Goal: Task Accomplishment & Management: Complete application form

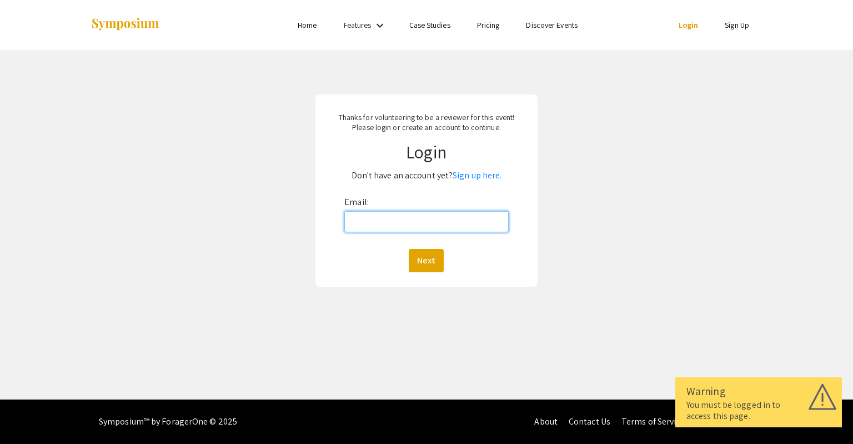
click at [439, 225] on input "Email:" at bounding box center [426, 221] width 164 height 21
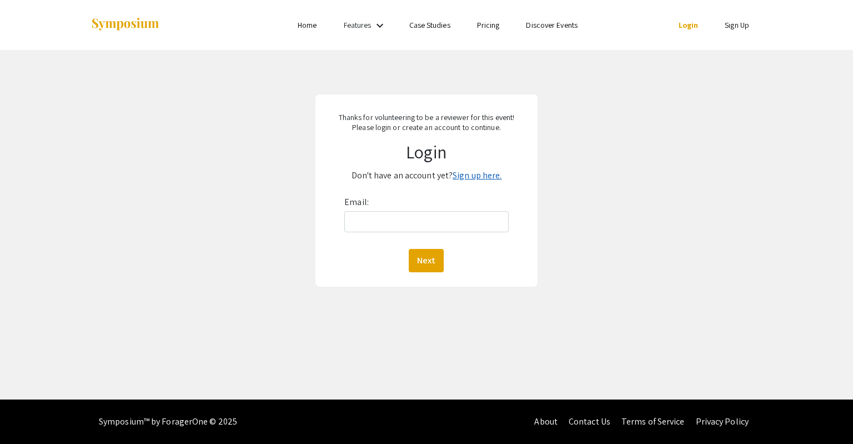
click at [472, 172] on link "Sign up here." at bounding box center [477, 175] width 49 height 12
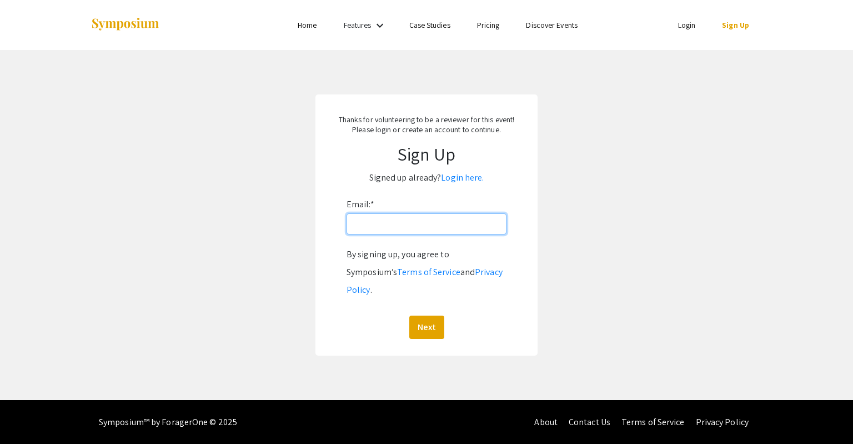
click at [458, 228] on input "Email: *" at bounding box center [427, 223] width 160 height 21
type input "[EMAIL_ADDRESS][DOMAIN_NAME]"
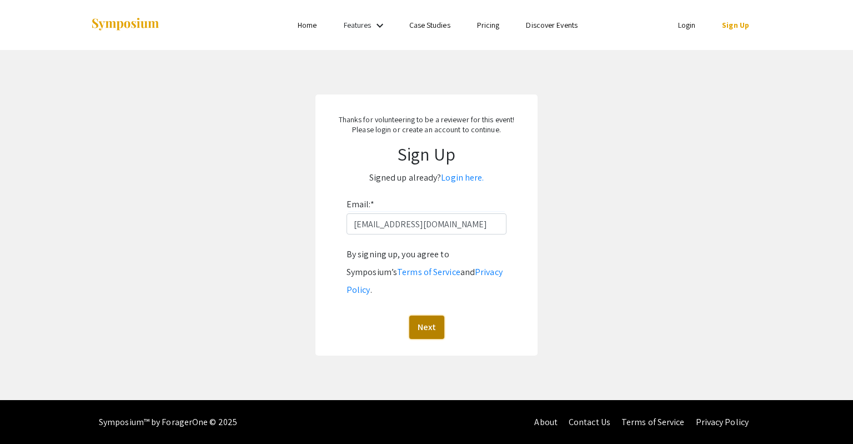
click at [428, 316] on button "Next" at bounding box center [426, 327] width 35 height 23
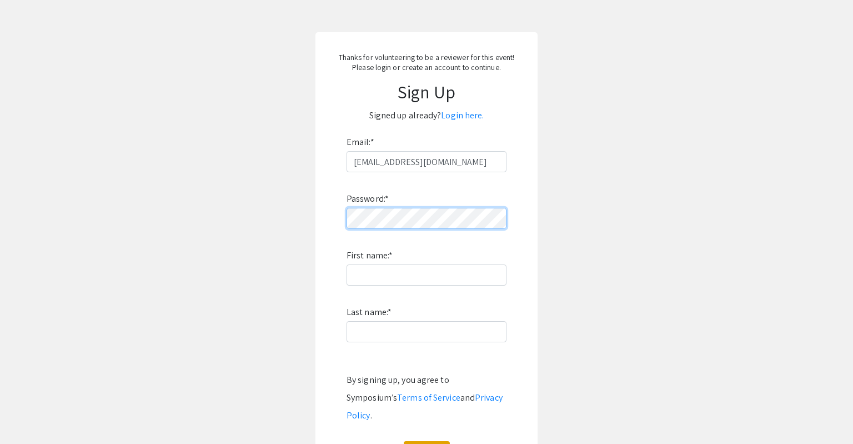
scroll to position [128, 0]
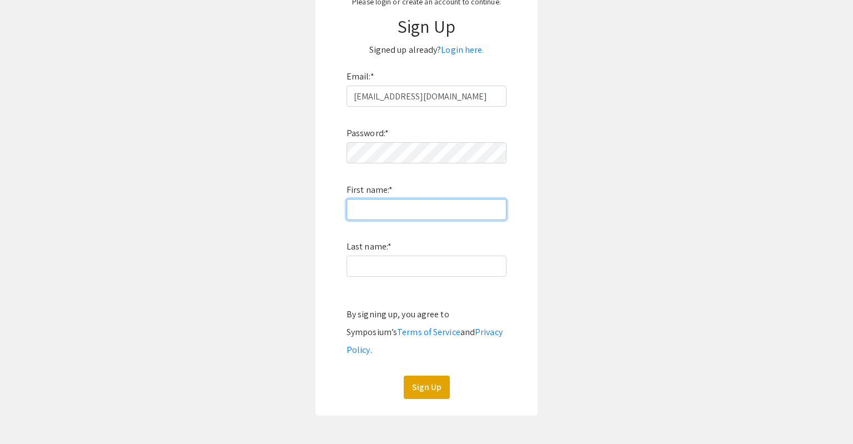
click at [413, 211] on input "First name: *" at bounding box center [427, 209] width 160 height 21
type input "[PERSON_NAME]"
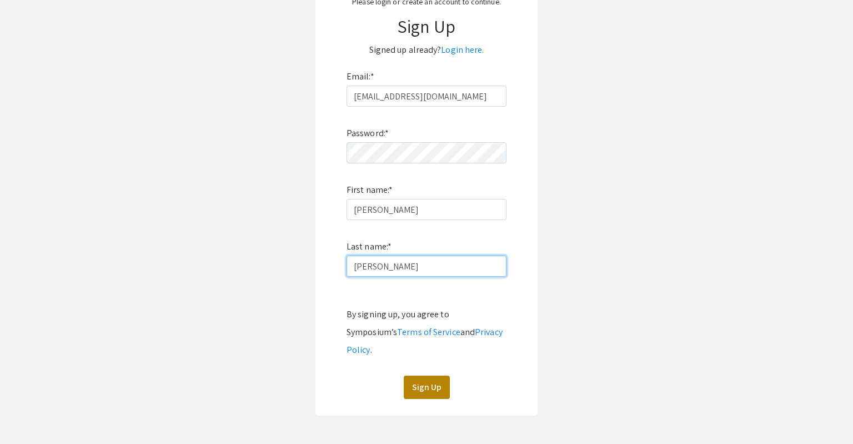
type input "[PERSON_NAME]"
click at [429, 376] on button "Sign Up" at bounding box center [427, 387] width 46 height 23
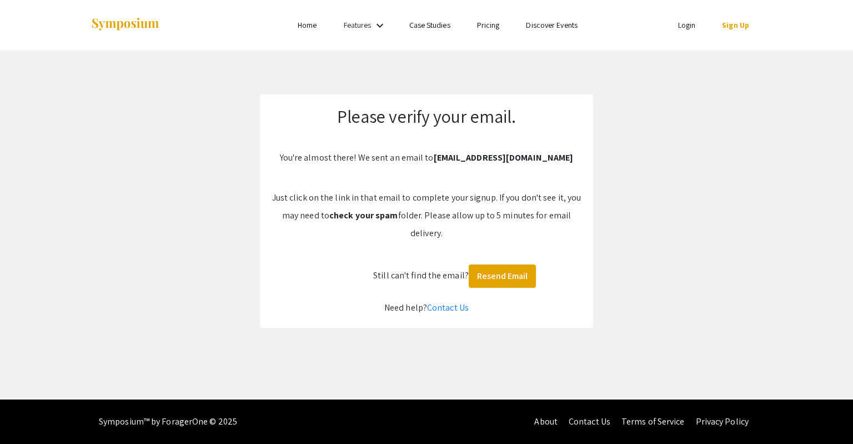
scroll to position [0, 0]
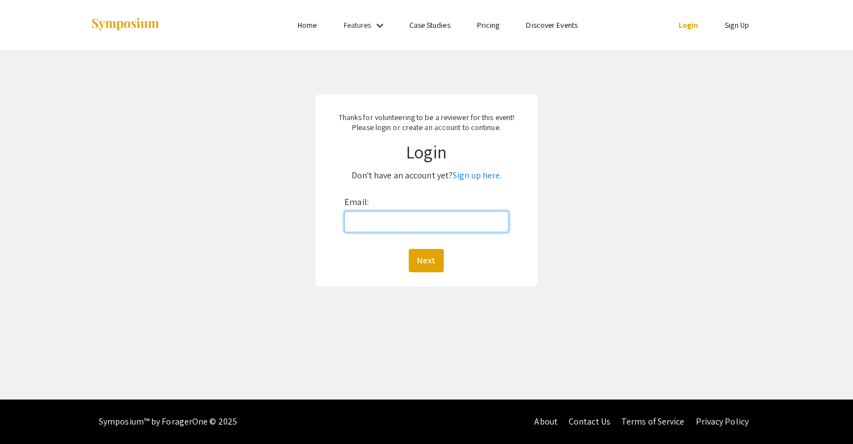
click at [476, 216] on input "Email:" at bounding box center [426, 221] width 164 height 21
type input "[EMAIL_ADDRESS][DOMAIN_NAME]"
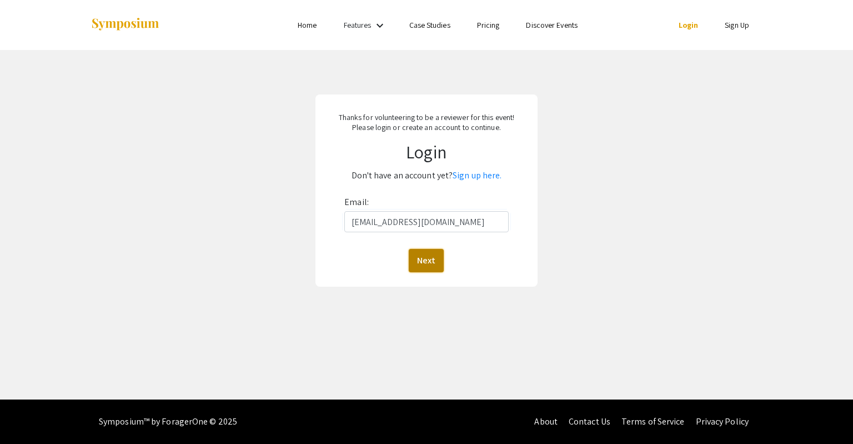
click at [428, 259] on button "Next" at bounding box center [426, 260] width 35 height 23
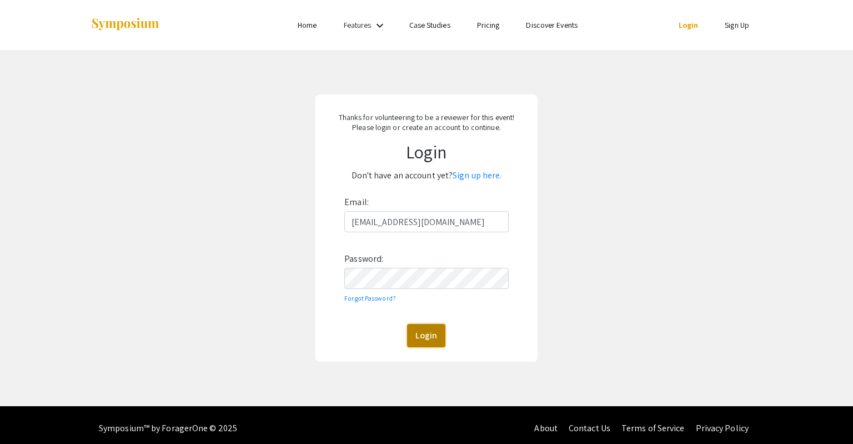
click at [436, 337] on button "Login" at bounding box center [426, 335] width 38 height 23
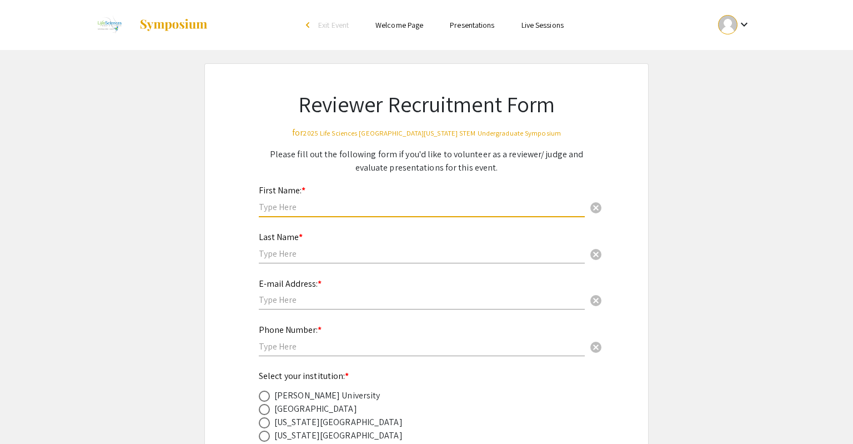
click at [338, 204] on input "text" at bounding box center [422, 207] width 326 height 12
type input "[PERSON_NAME]"
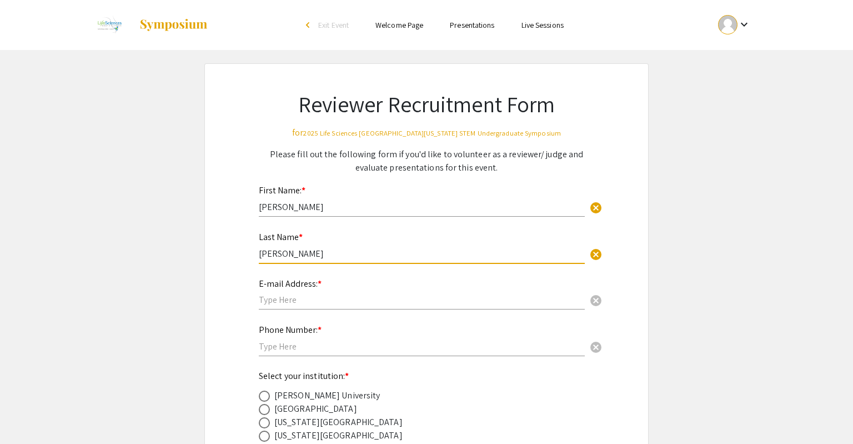
type input "[PERSON_NAME]"
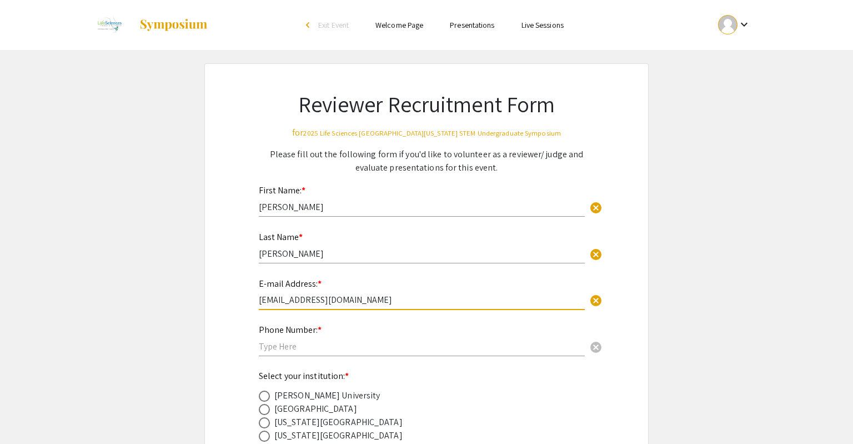
type input "[EMAIL_ADDRESS][DOMAIN_NAME]"
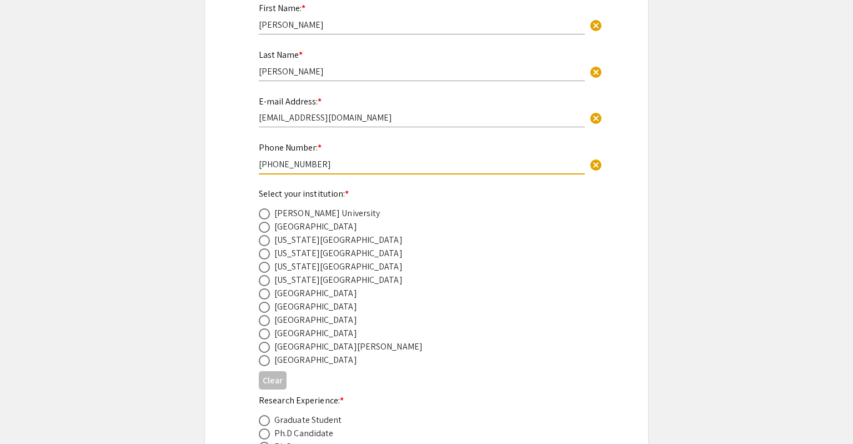
scroll to position [192, 0]
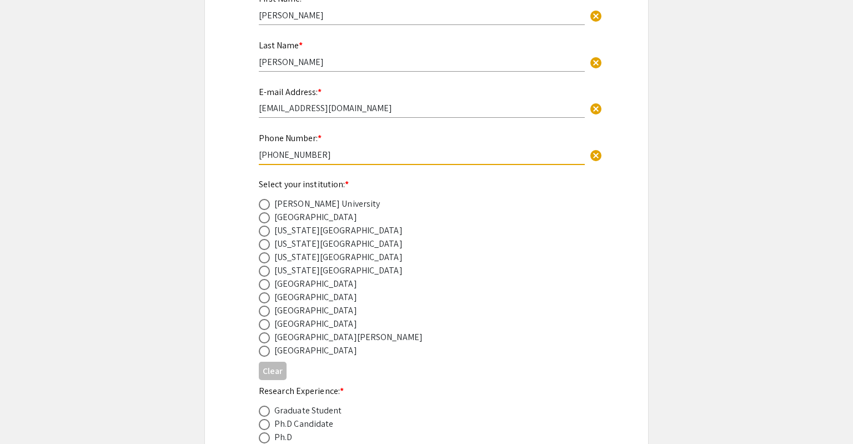
type input "[PHONE_NUMBER]"
click at [267, 257] on span at bounding box center [264, 257] width 11 height 11
click at [267, 257] on input "radio" at bounding box center [264, 257] width 11 height 11
radio input "true"
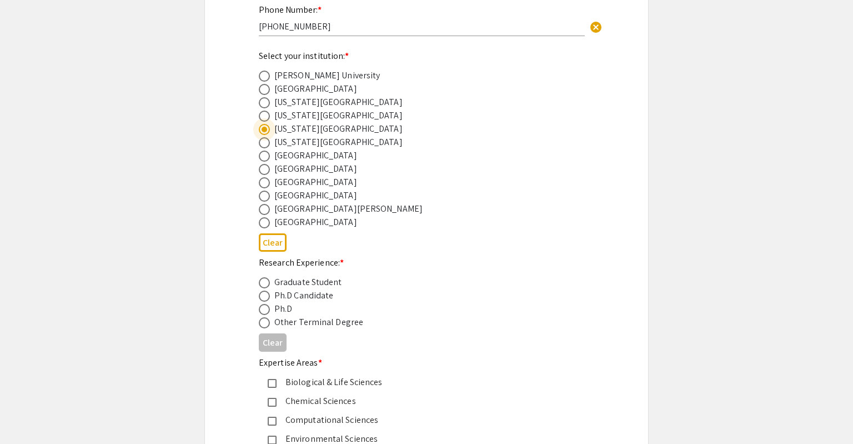
scroll to position [384, 0]
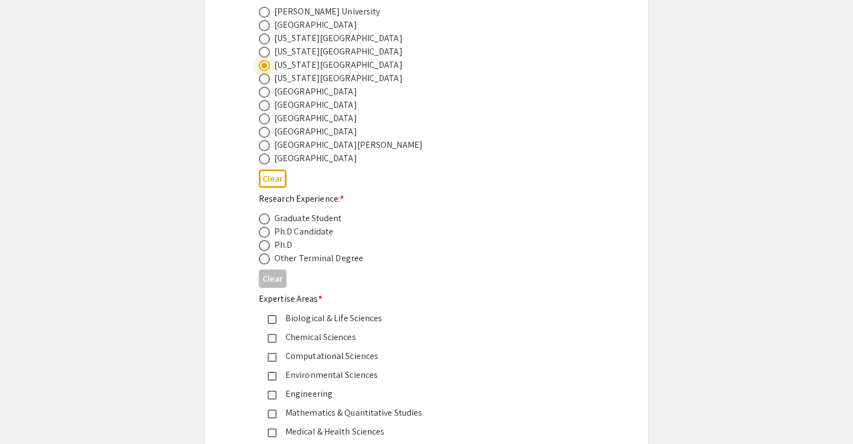
click at [267, 217] on span at bounding box center [264, 218] width 11 height 11
click at [267, 217] on input "radio" at bounding box center [264, 218] width 11 height 11
radio input "true"
click at [263, 241] on span at bounding box center [264, 245] width 11 height 11
click at [263, 241] on input "radio" at bounding box center [264, 245] width 11 height 11
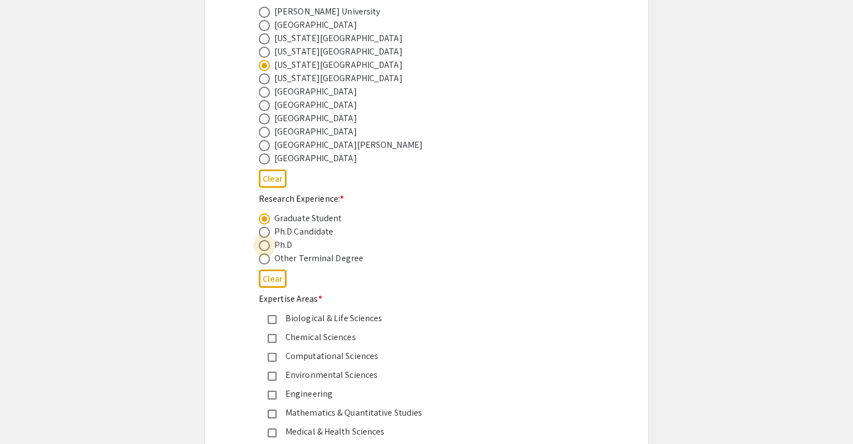
radio input "true"
click at [263, 257] on span at bounding box center [264, 258] width 11 height 11
click at [263, 257] on input "radio" at bounding box center [264, 258] width 11 height 11
radio input "true"
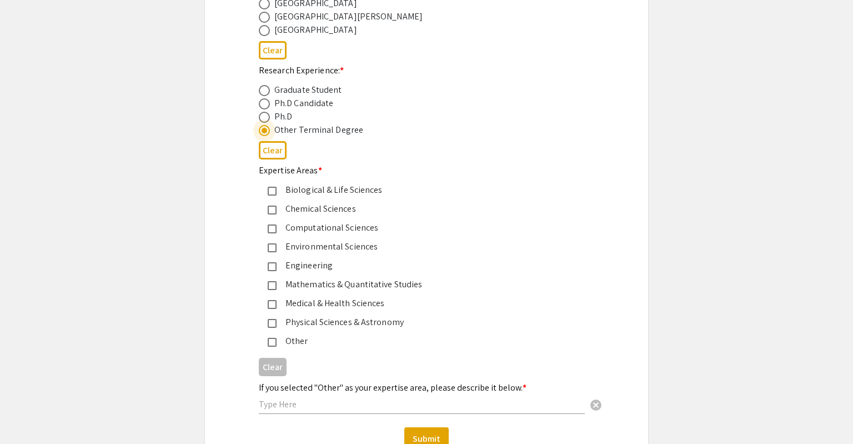
scroll to position [576, 0]
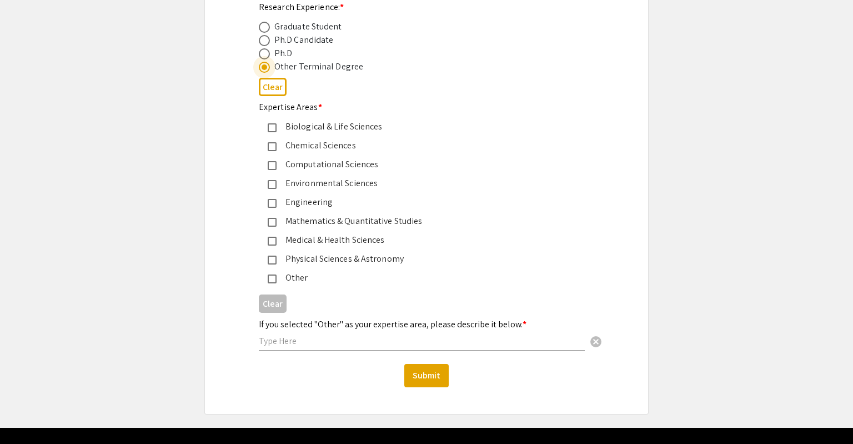
click at [270, 276] on mat-pseudo-checkbox at bounding box center [272, 278] width 9 height 9
click at [266, 336] on input "text" at bounding box center [422, 341] width 326 height 12
click at [275, 196] on div "Engineering" at bounding box center [418, 202] width 318 height 13
click at [274, 199] on mat-pseudo-checkbox at bounding box center [272, 203] width 9 height 9
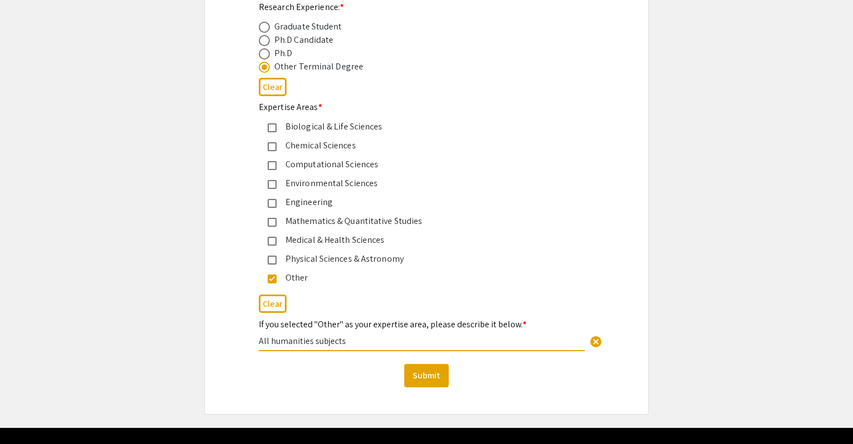
click at [371, 341] on input "All humanities subjects" at bounding box center [422, 341] width 326 height 12
type input "All humanities subjects; able to review non-humanities subjects as librarian I'…"
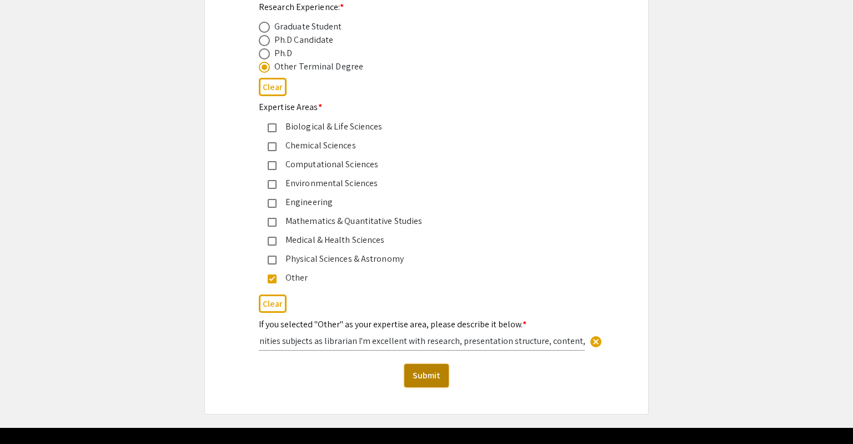
click at [430, 366] on button "Submit" at bounding box center [426, 375] width 44 height 23
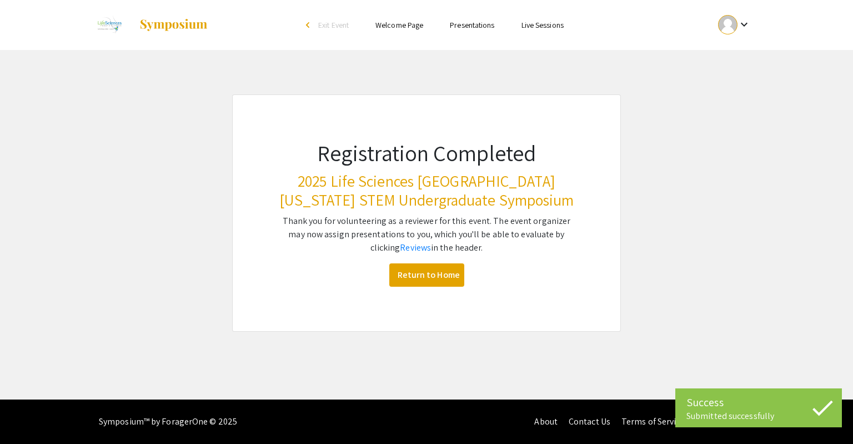
scroll to position [0, 0]
